Goal: Task Accomplishment & Management: Use online tool/utility

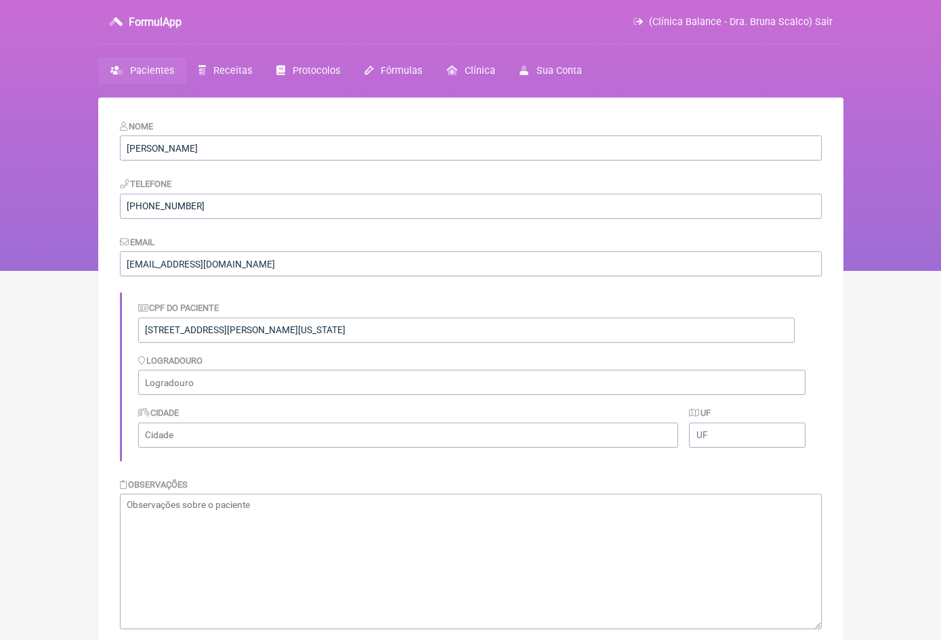
click at [153, 73] on span "Pacientes" at bounding box center [152, 71] width 44 height 12
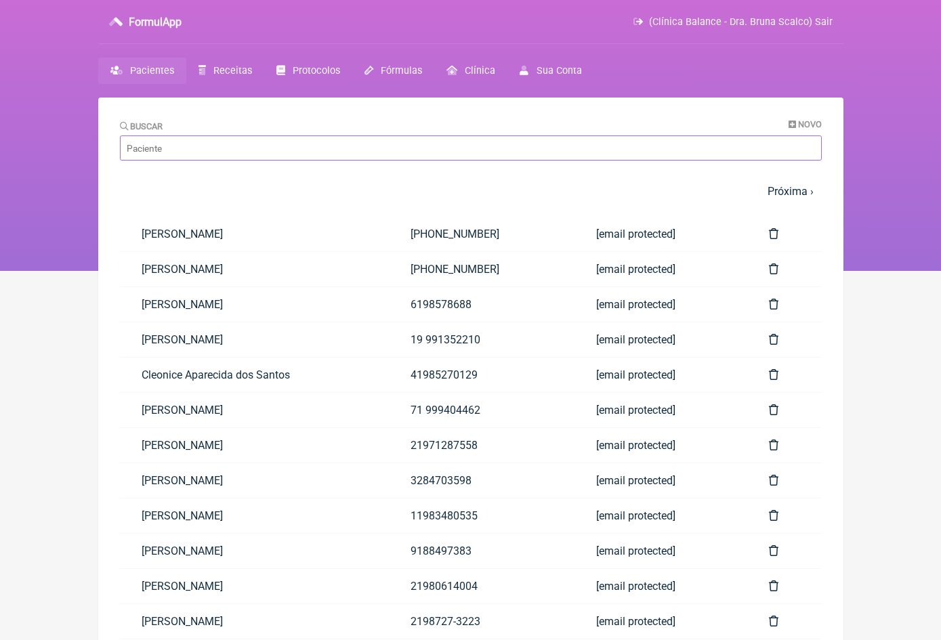
click at [182, 154] on input "Buscar" at bounding box center [471, 147] width 702 height 25
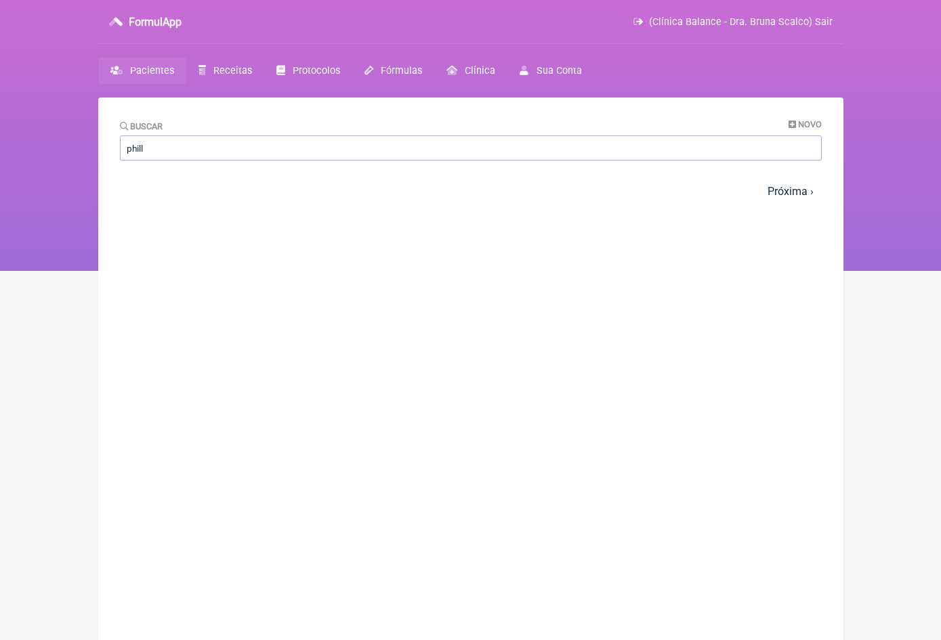
click at [196, 237] on main "Buscar Novo phill 1 2 3 4 5 … Próxima › Última » Paciente Telefone Email" at bounding box center [470, 418] width 745 height 640
click at [162, 150] on input "phill" at bounding box center [471, 147] width 702 height 25
type input "chilli"
drag, startPoint x: 160, startPoint y: 154, endPoint x: 158, endPoint y: 71, distance: 83.3
click at [158, 71] on span "Pacientes" at bounding box center [152, 71] width 44 height 12
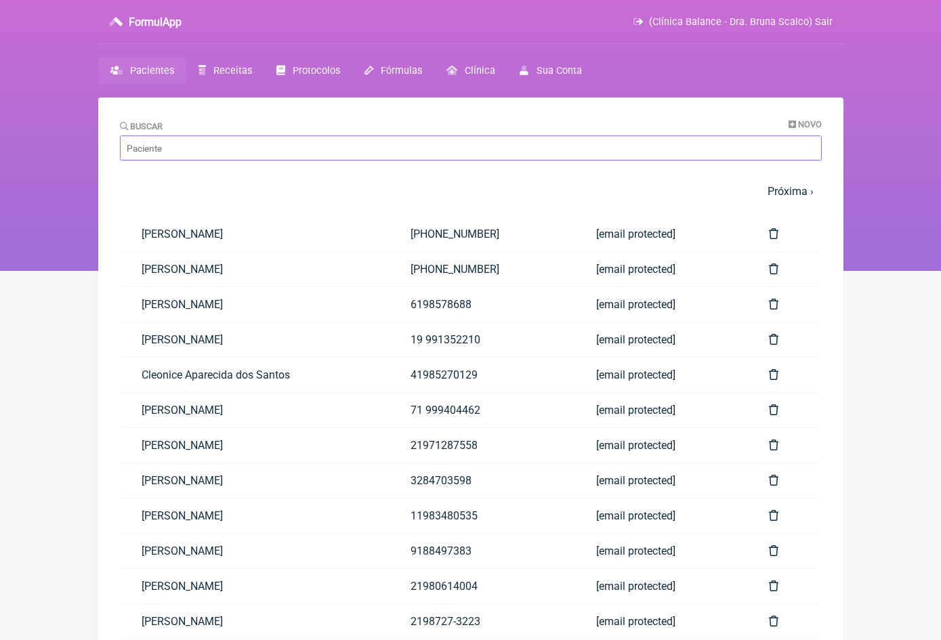
click at [171, 142] on input "Buscar" at bounding box center [471, 147] width 702 height 25
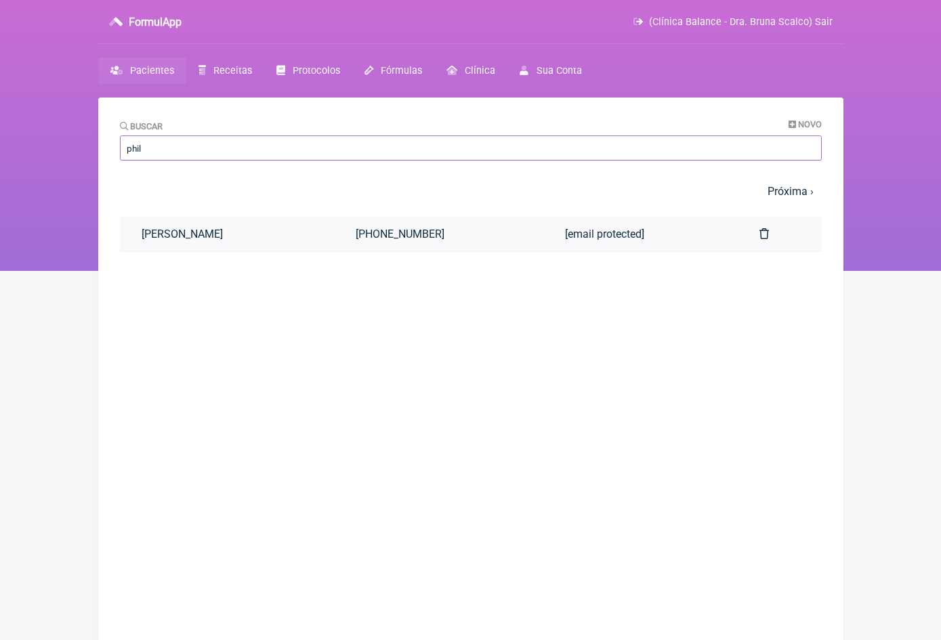
type input "phil"
click at [223, 235] on link "[PERSON_NAME]" at bounding box center [227, 234] width 215 height 35
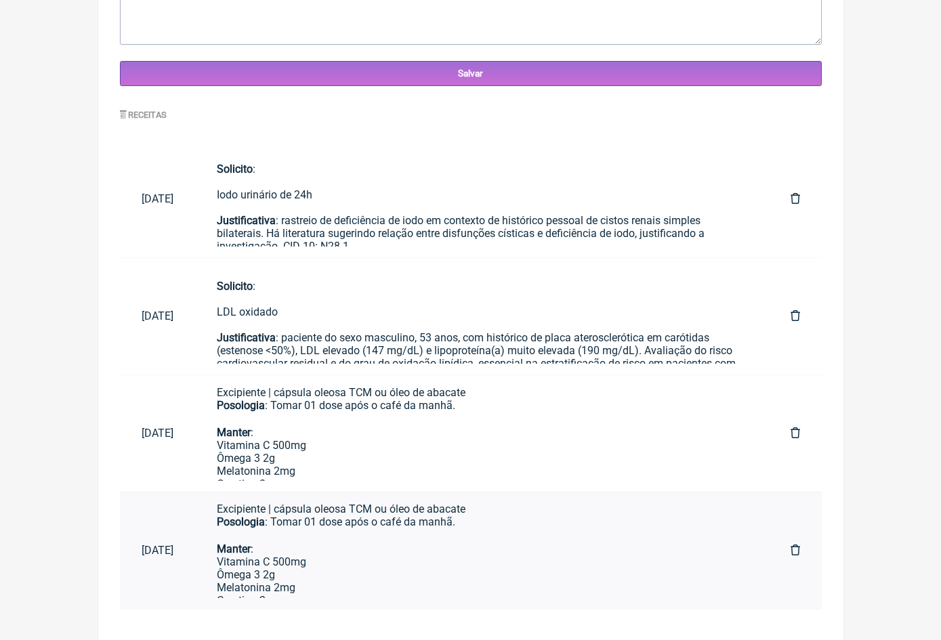
scroll to position [488, 0]
click at [794, 427] on icon at bounding box center [794, 432] width 9 height 11
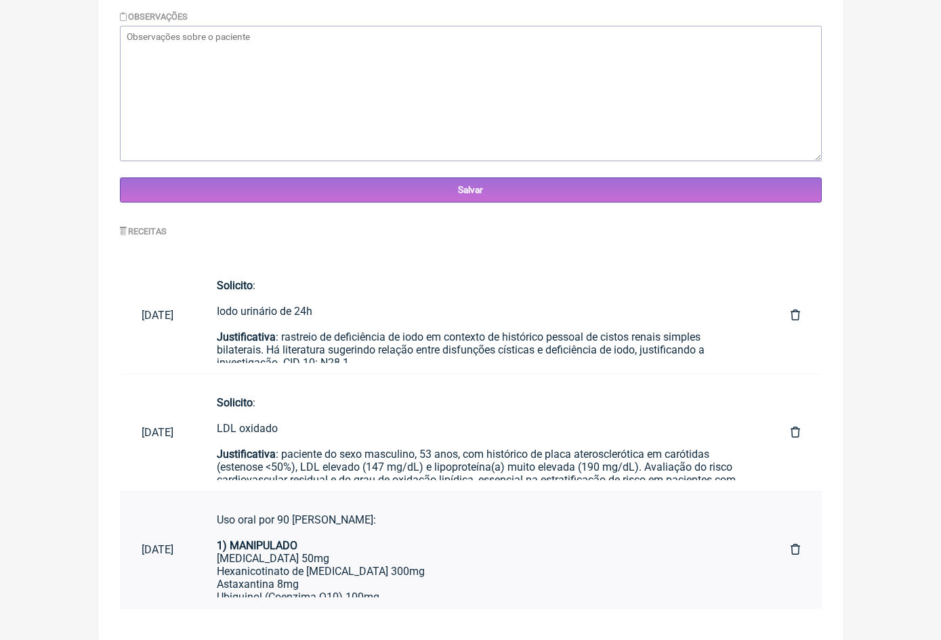
scroll to position [523, 0]
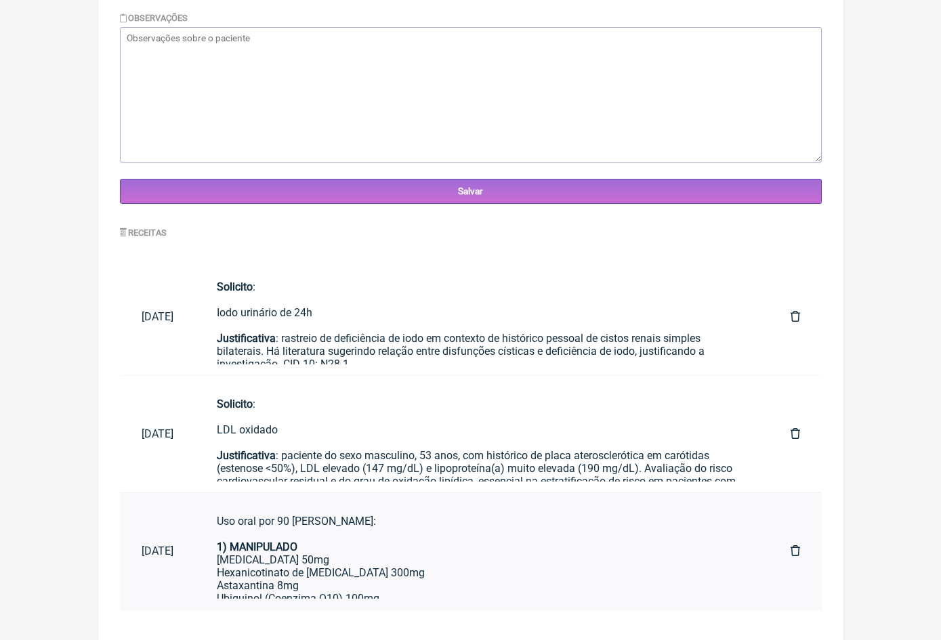
click at [332, 563] on div "1) MANIPULADO Policosanol 50mg Hexanicotinato de inositol 300mg Astaxantina 8mg…" at bounding box center [482, 585] width 530 height 90
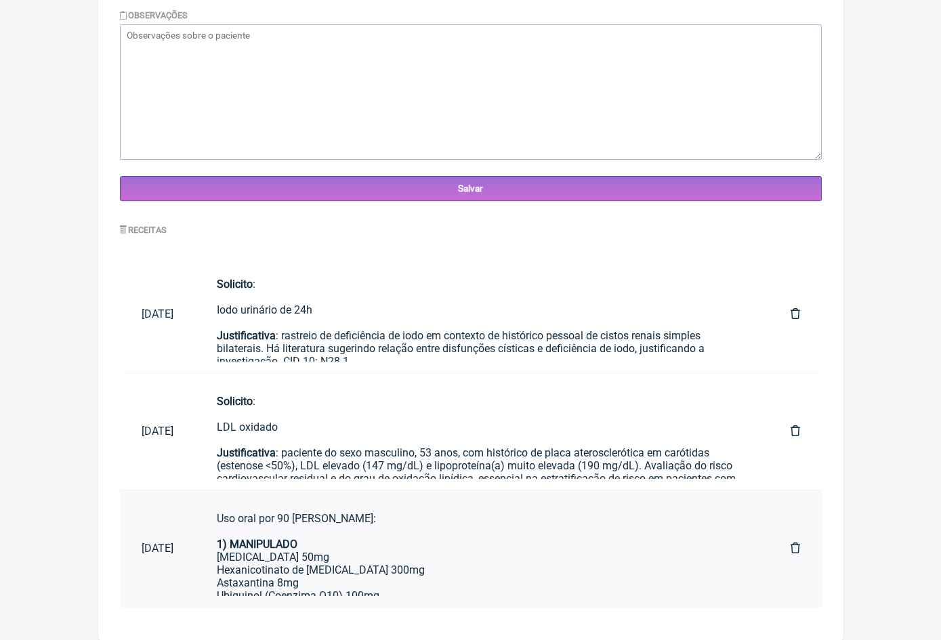
scroll to position [467, 0]
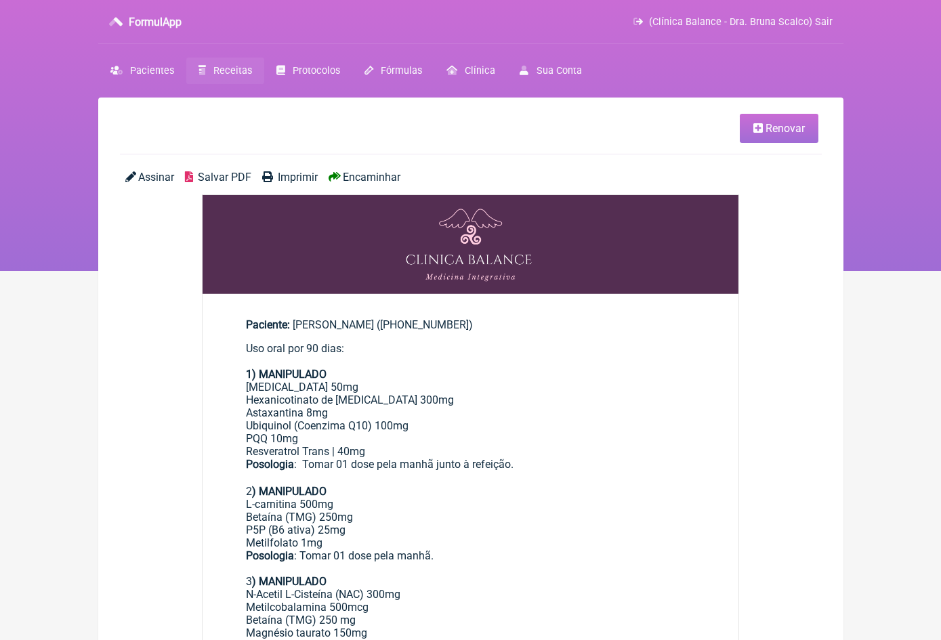
click at [801, 128] on span "Renovar" at bounding box center [784, 128] width 39 height 13
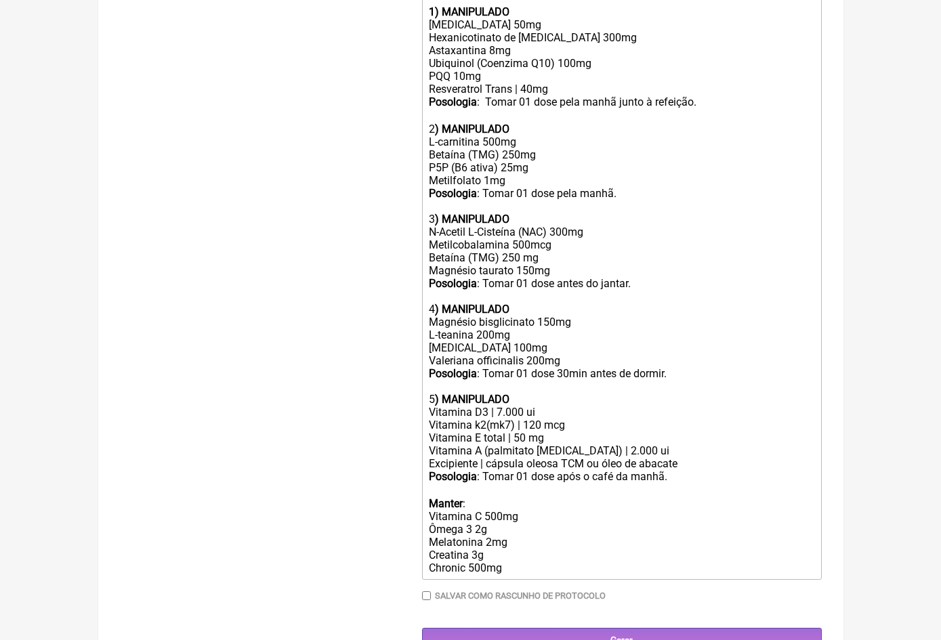
scroll to position [498, 0]
click at [556, 471] on div "Posologia : Tomar 01 dose após o café da manhã. ㅤ Manter : Vitamina C 500mg Ôme…" at bounding box center [621, 523] width 385 height 104
type trix-editor "<lor>Ips dolo sit 75 amet:<co><ad></eli><sed><doeius>8) TEMPORINCI<ut></labore>…"
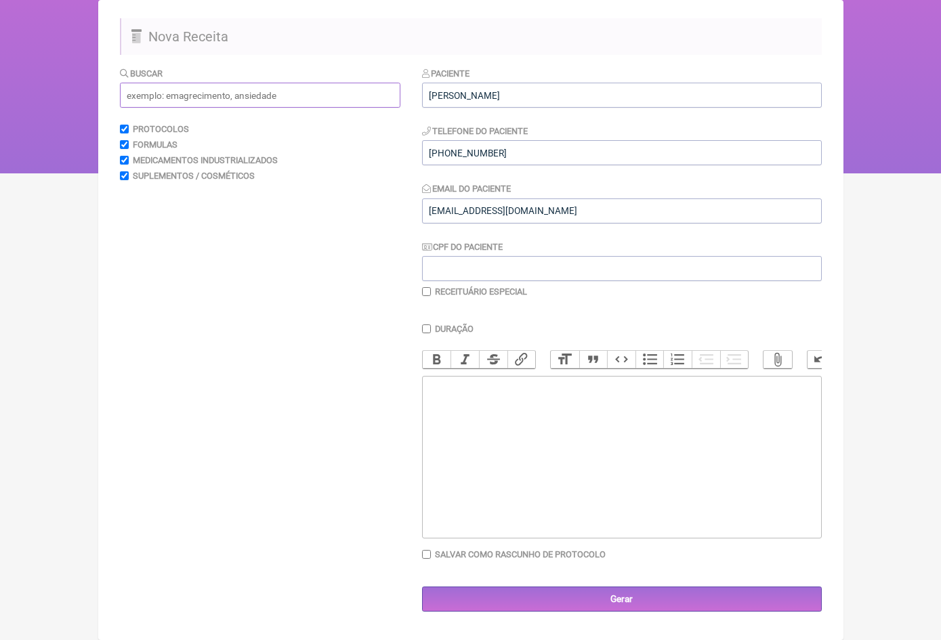
click at [277, 103] on input "text" at bounding box center [260, 95] width 280 height 25
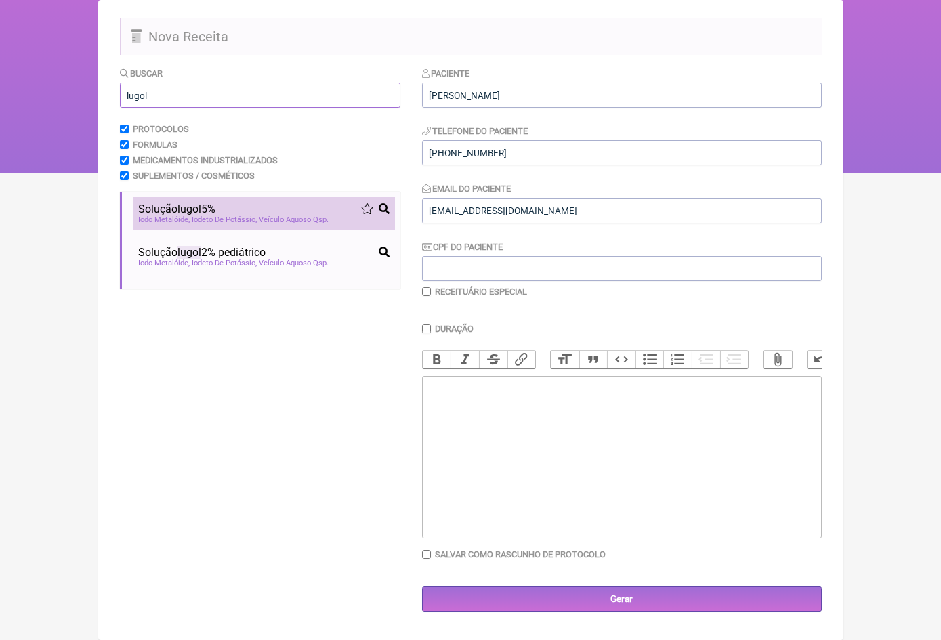
type input "lugol"
click at [243, 219] on span "Iodeto De Potássio" at bounding box center [224, 219] width 65 height 9
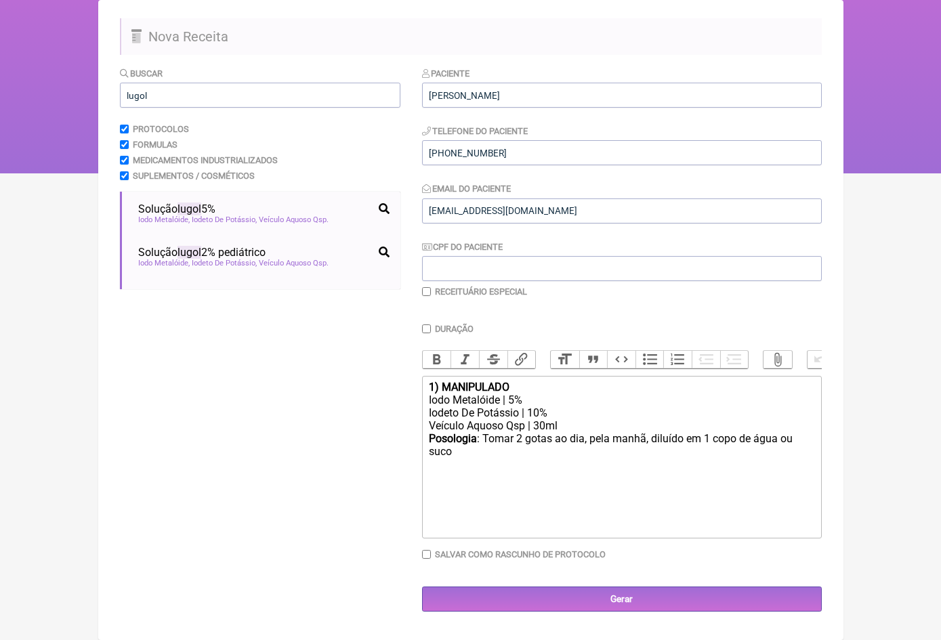
click at [521, 450] on div "Posologia : Tomar 2 gotas ao dia, pela manhã, diluído em 1 copo de água ou suco…" at bounding box center [621, 452] width 385 height 40
type trix-editor "<div><strong>1) MANIPULADO</strong></div><div>Iodo Metalóide | 5%</div><div>Iod…"
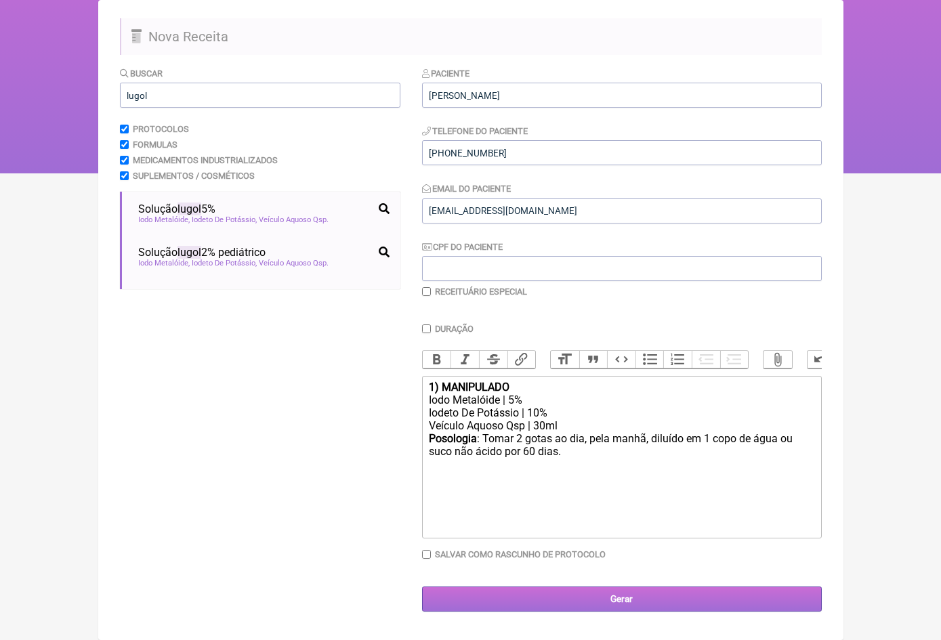
click at [635, 597] on input "Gerar" at bounding box center [622, 598] width 400 height 25
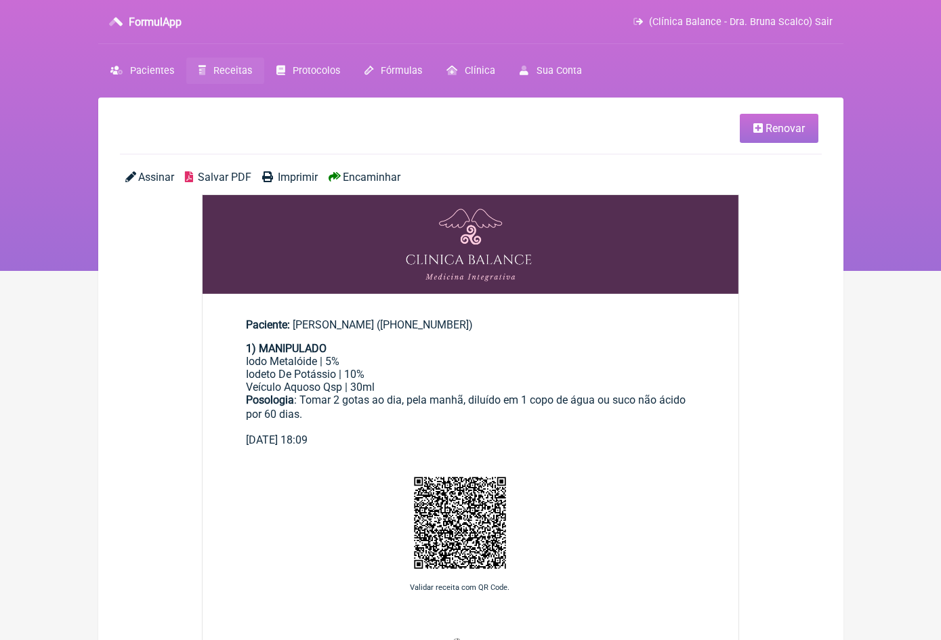
click at [384, 173] on span "Encaminhar" at bounding box center [372, 177] width 58 height 13
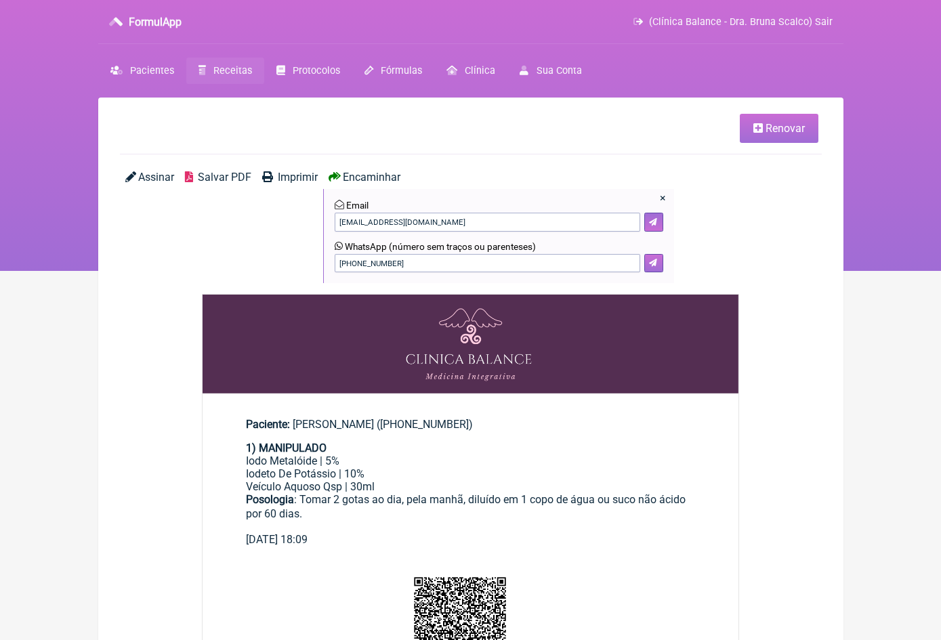
click at [659, 268] on button at bounding box center [653, 263] width 19 height 19
